Goal: Task Accomplishment & Management: Use online tool/utility

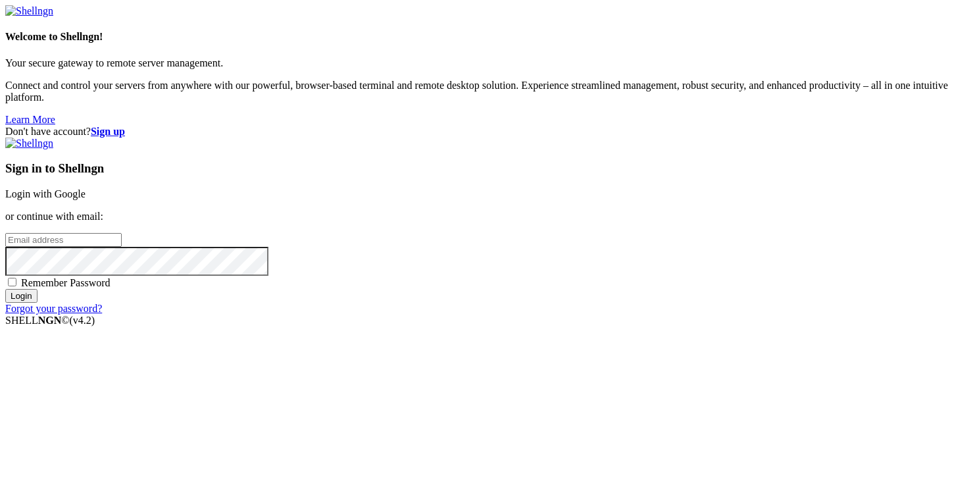
type input "[PERSON_NAME][EMAIL_ADDRESS][DOMAIN_NAME]"
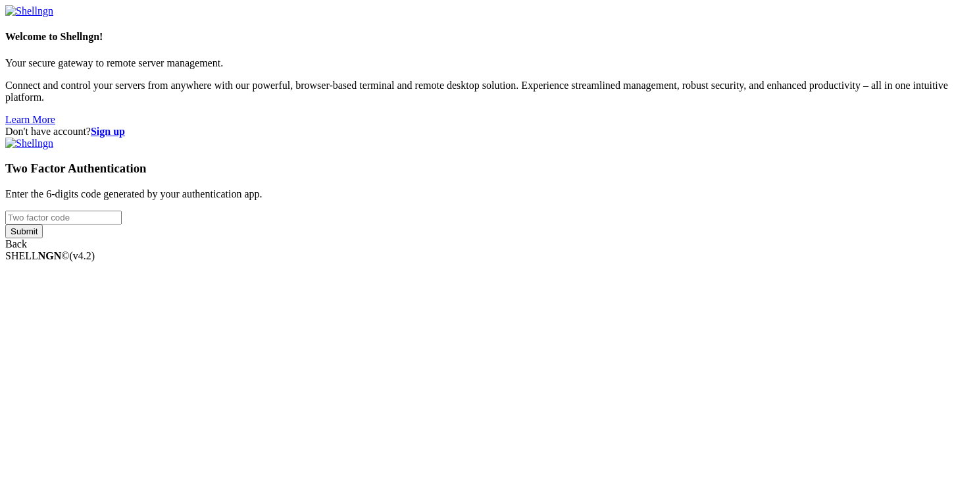
click at [122, 224] on input "number" at bounding box center [63, 218] width 117 height 14
type input "404627"
click at [5, 224] on input "Submit" at bounding box center [24, 231] width 38 height 14
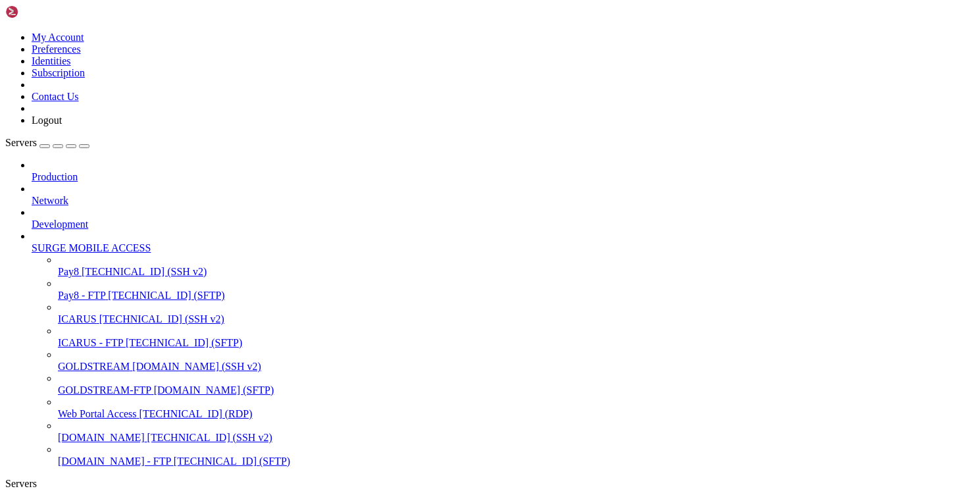
scroll to position [6, 1]
